Goal: Information Seeking & Learning: Learn about a topic

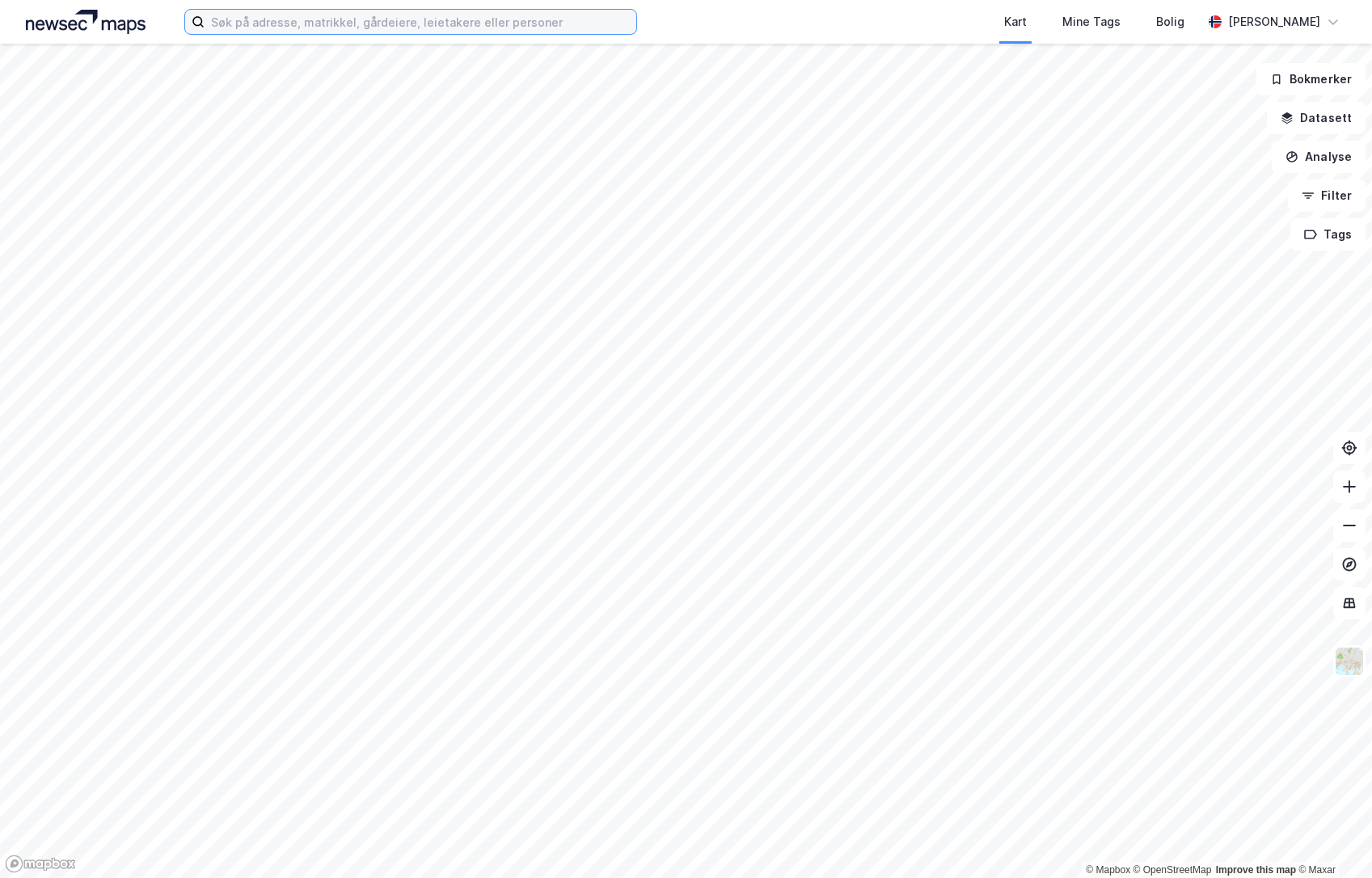
click at [405, 28] on input at bounding box center [420, 22] width 432 height 25
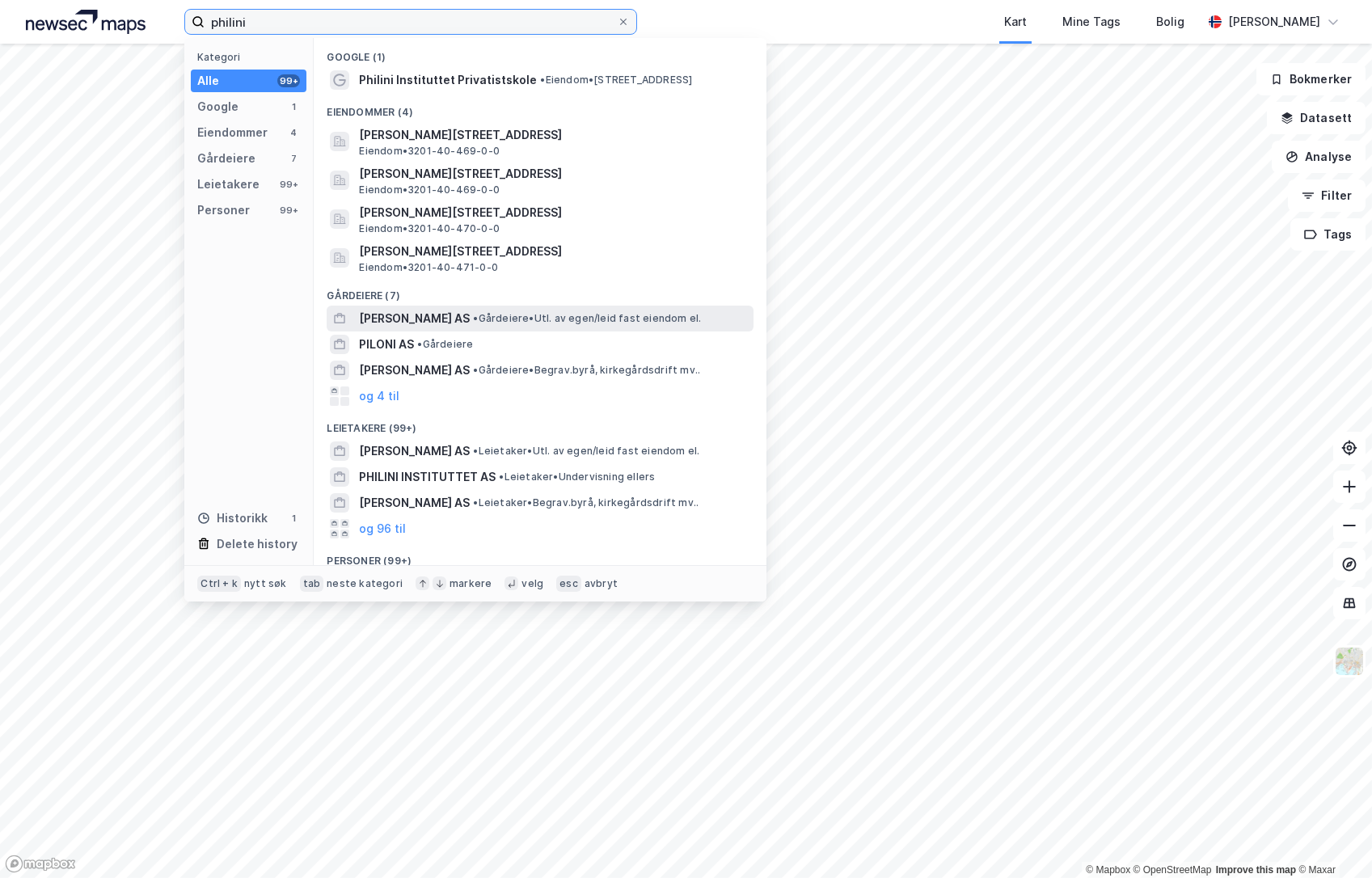
type input "philini"
click at [426, 310] on div "PHILINI AS • Gårdeiere • Utl. av egen/leid fast eiendom el." at bounding box center [554, 318] width 391 height 19
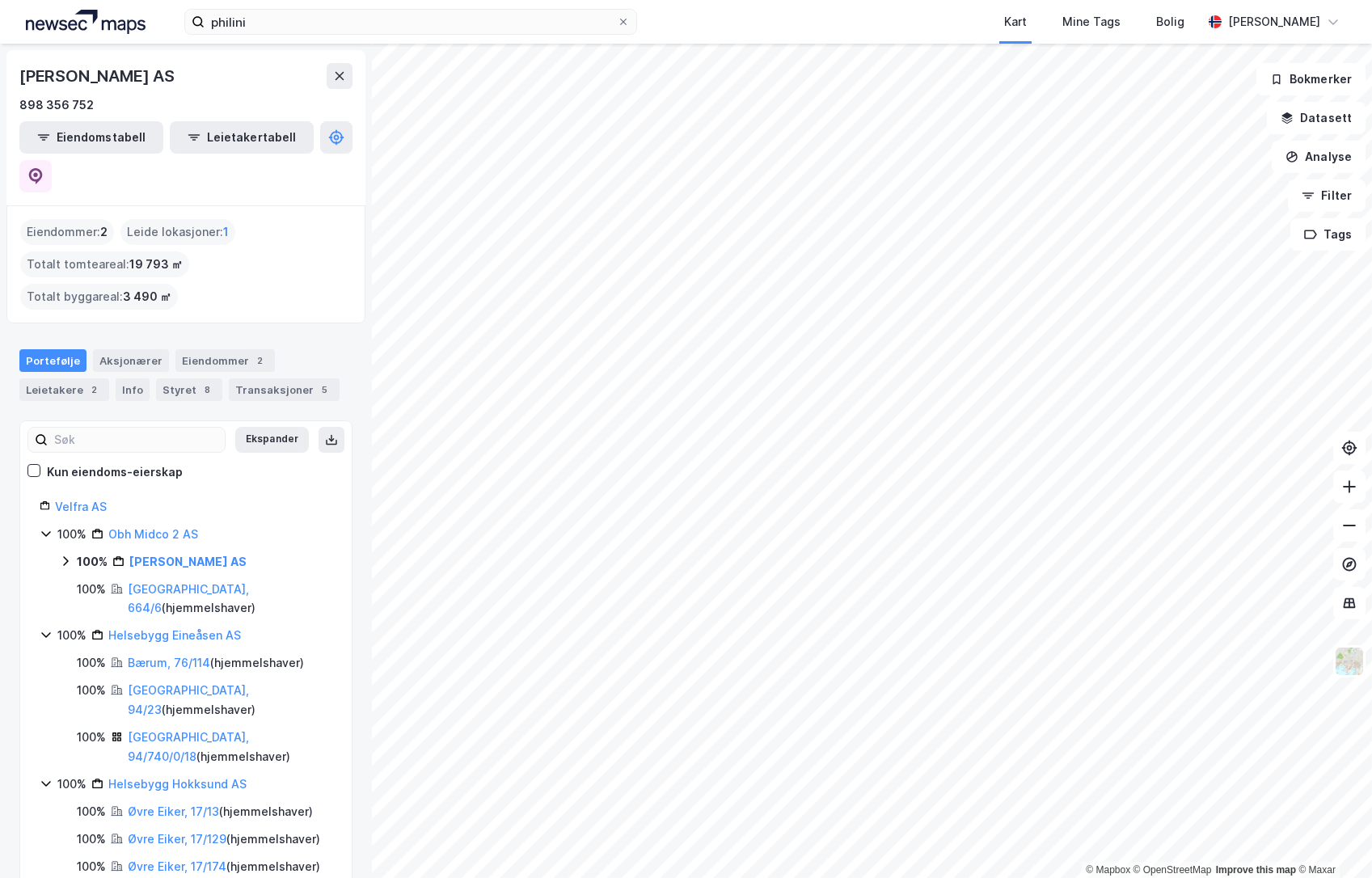
scroll to position [90, 0]
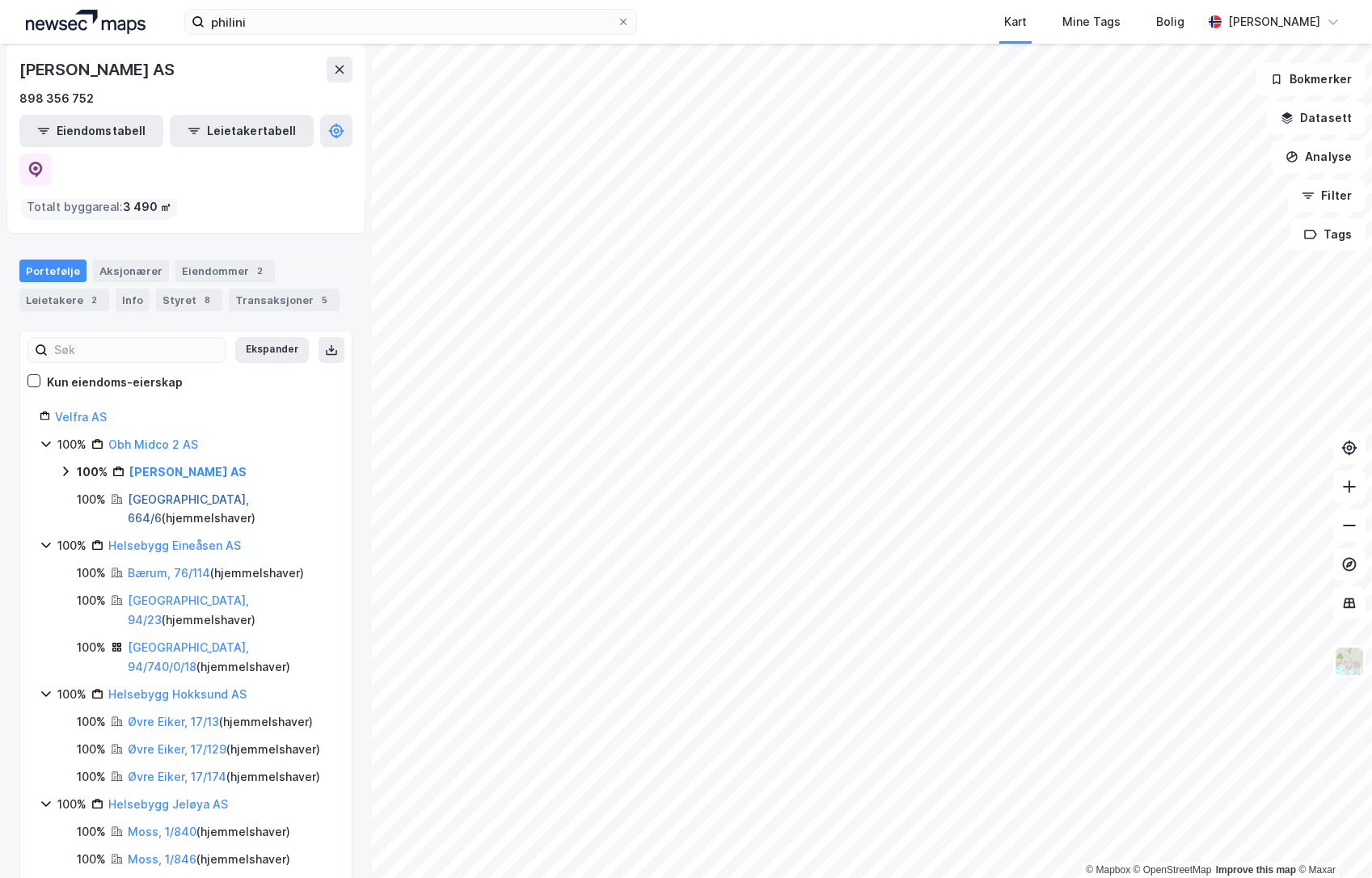
click at [192, 493] on link "Fredrikstad, 664/6" at bounding box center [189, 509] width 122 height 33
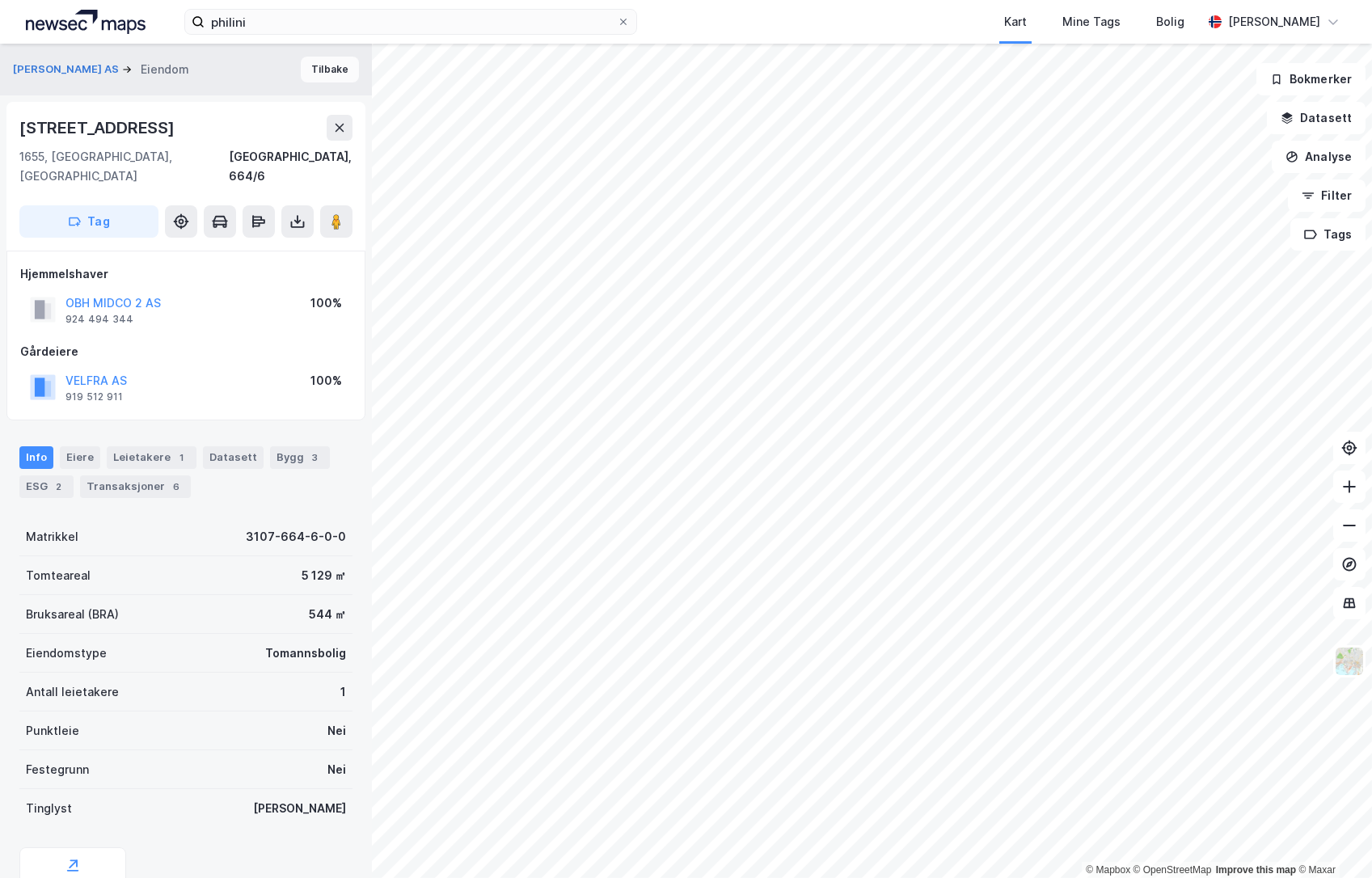
click at [310, 67] on button "Tilbake" at bounding box center [329, 69] width 58 height 26
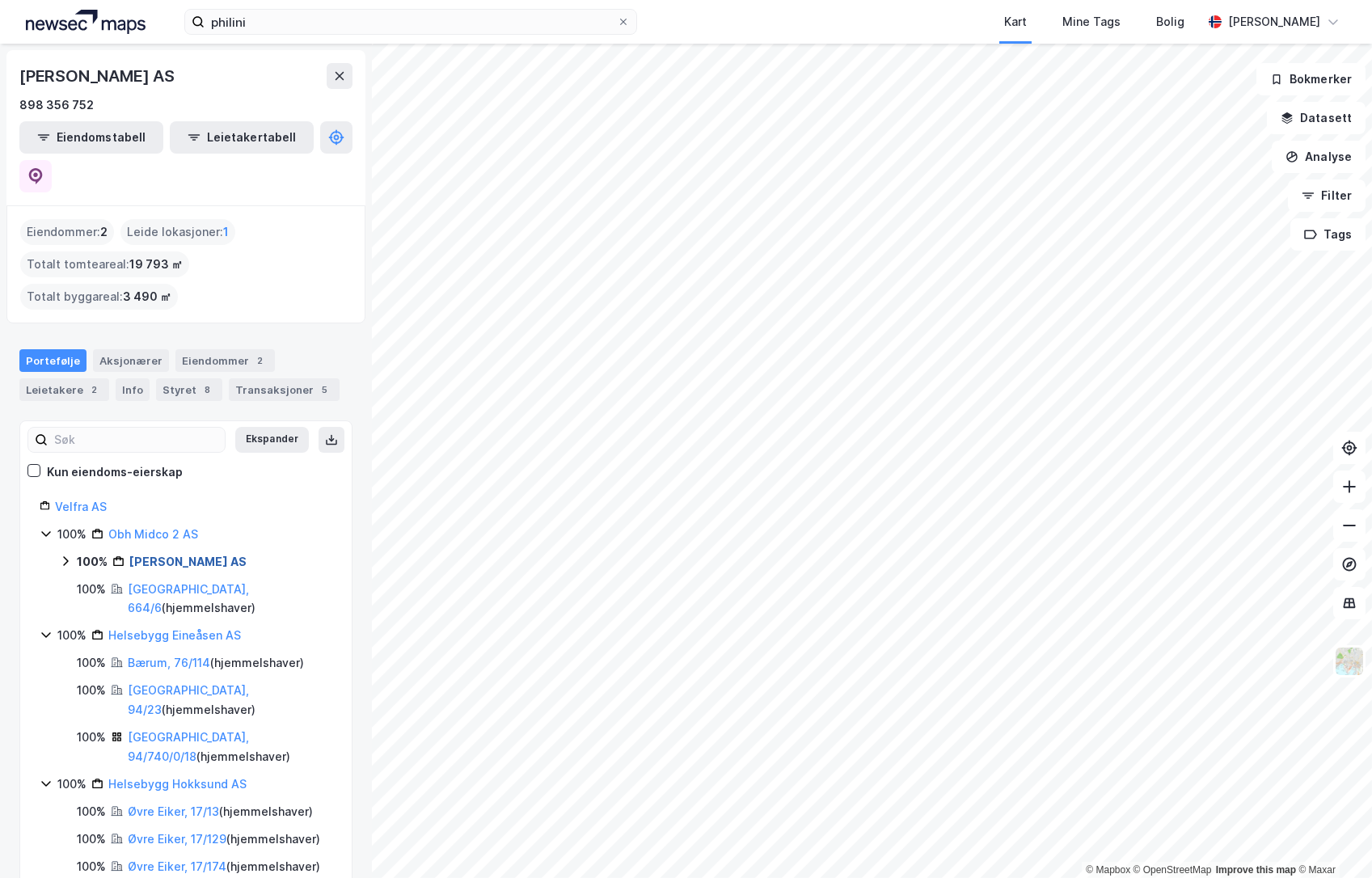
click at [160, 554] on link "Philini AS" at bounding box center [187, 561] width 117 height 13
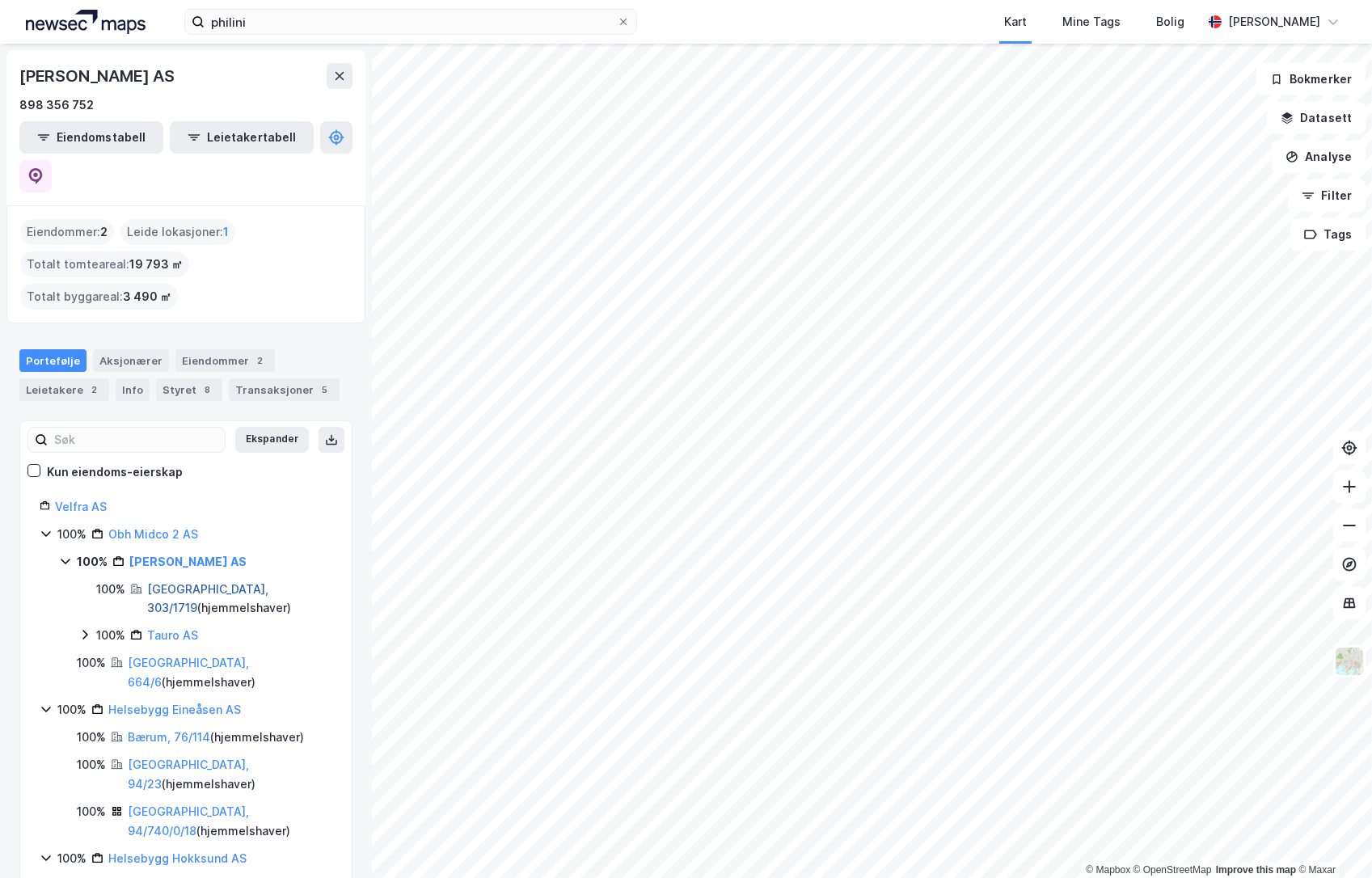
click at [182, 582] on link "[GEOGRAPHIC_DATA], 303/1719" at bounding box center [208, 598] width 122 height 33
